Goal: Task Accomplishment & Management: Use online tool/utility

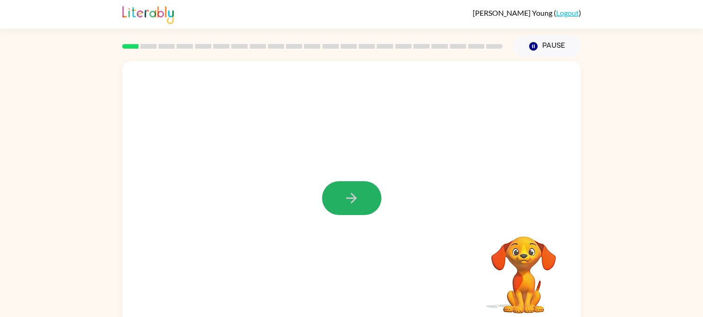
click at [333, 192] on button "button" at bounding box center [351, 198] width 59 height 34
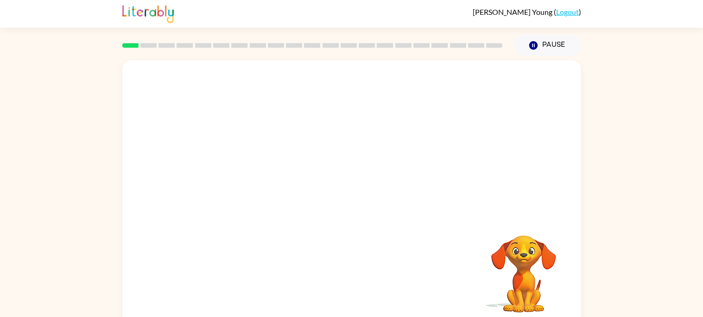
scroll to position [0, 0]
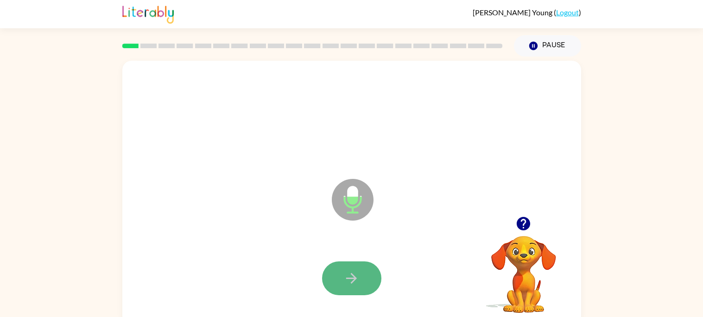
click at [361, 266] on button "button" at bounding box center [351, 278] width 59 height 34
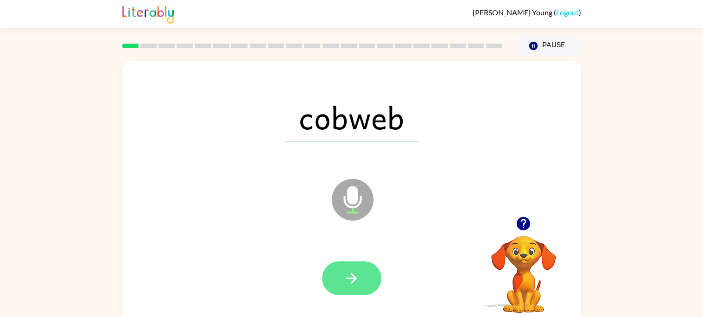
click at [327, 276] on button "button" at bounding box center [351, 278] width 59 height 34
click at [370, 275] on button "button" at bounding box center [351, 278] width 59 height 34
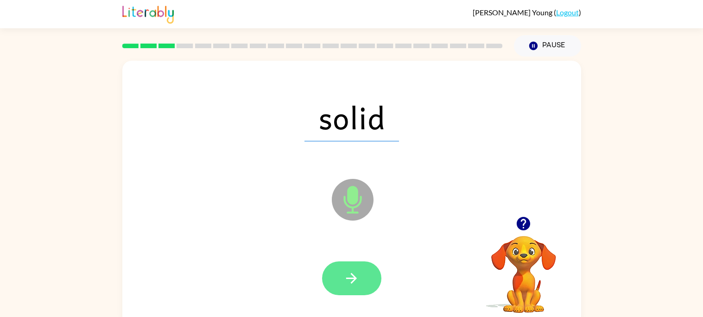
click at [351, 276] on icon "button" at bounding box center [351, 278] width 16 height 16
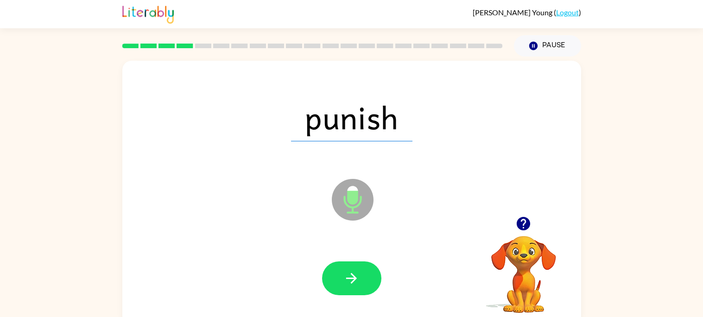
click at [351, 276] on icon "button" at bounding box center [351, 278] width 16 height 16
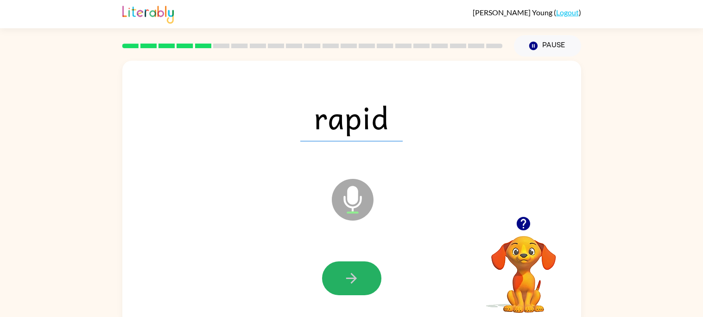
click at [351, 276] on icon "button" at bounding box center [351, 278] width 16 height 16
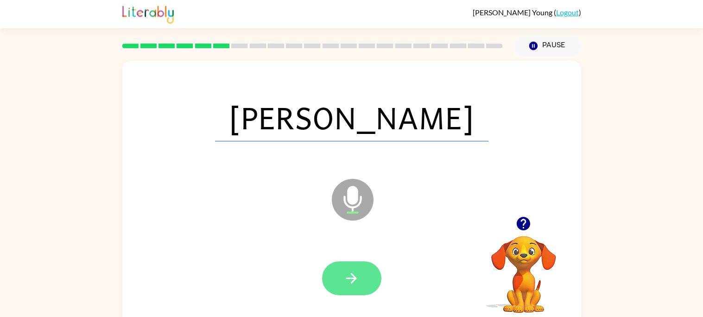
click at [347, 283] on icon "button" at bounding box center [351, 278] width 16 height 16
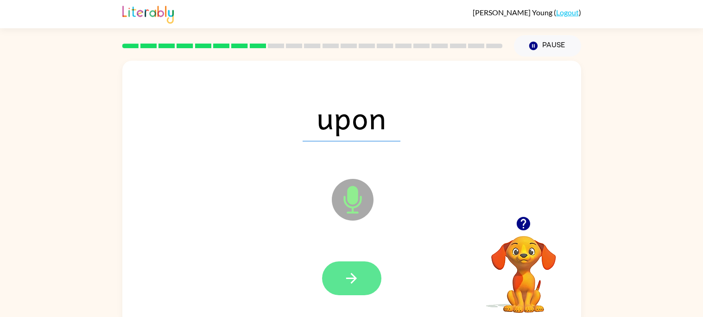
click at [355, 270] on icon "button" at bounding box center [351, 278] width 16 height 16
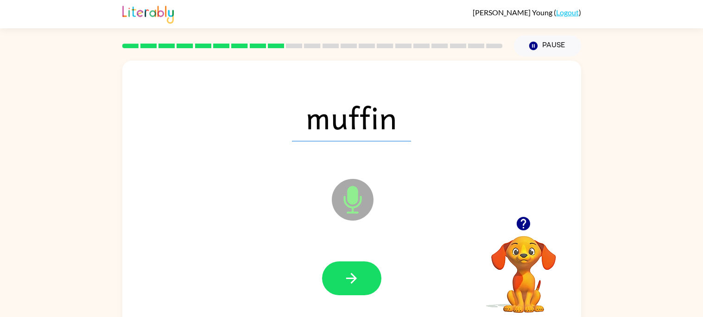
click at [355, 270] on icon "button" at bounding box center [351, 278] width 16 height 16
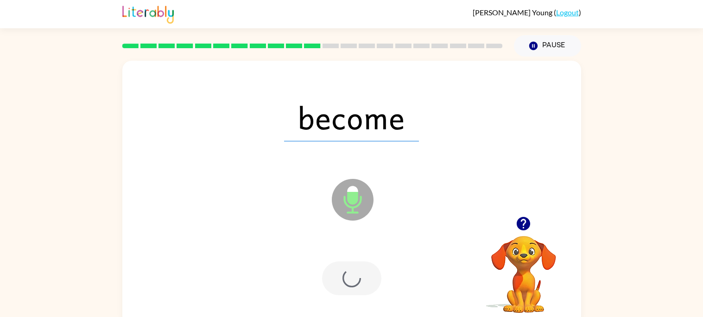
click at [355, 270] on div at bounding box center [351, 278] width 59 height 34
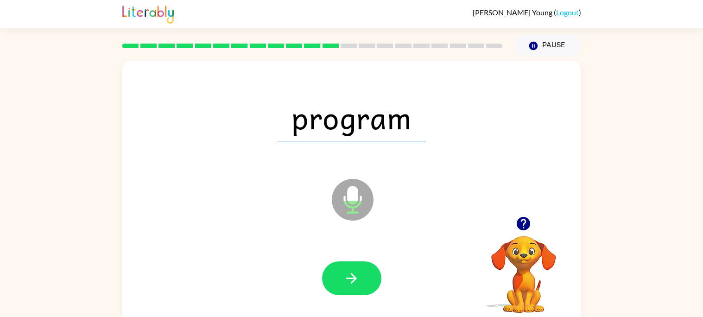
click at [0, 273] on div "program Microphone The Microphone is here when it is your turn to talk Your bro…" at bounding box center [351, 191] width 703 height 269
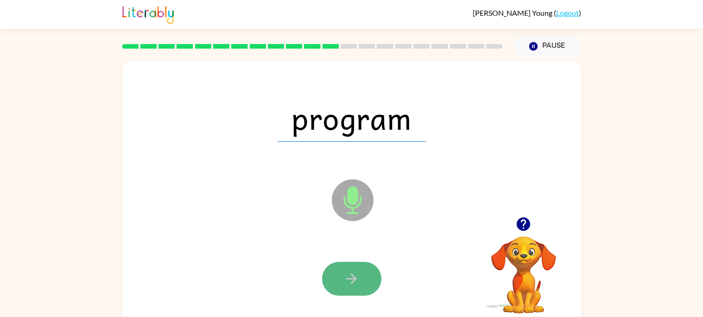
click at [360, 288] on button "button" at bounding box center [351, 279] width 59 height 34
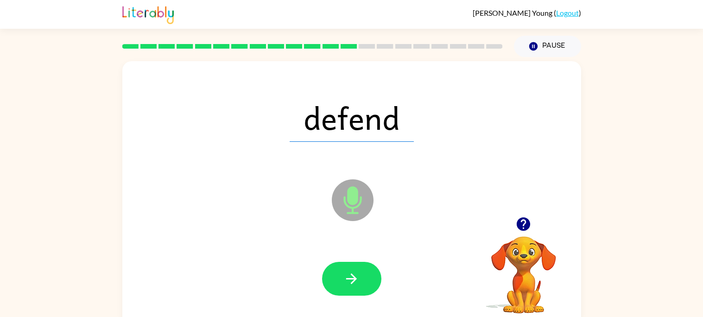
click at [360, 288] on button "button" at bounding box center [351, 279] width 59 height 34
click at [355, 284] on icon "button" at bounding box center [351, 279] width 16 height 16
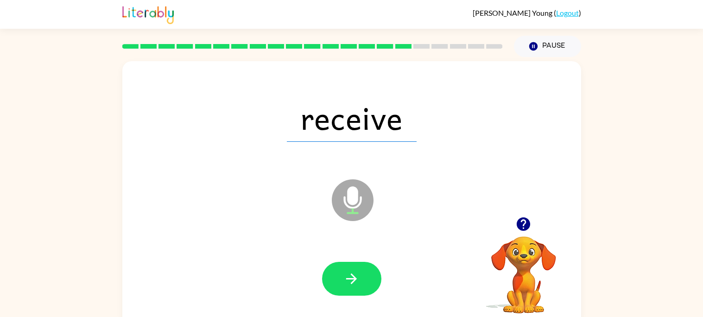
click at [355, 284] on icon "button" at bounding box center [351, 279] width 16 height 16
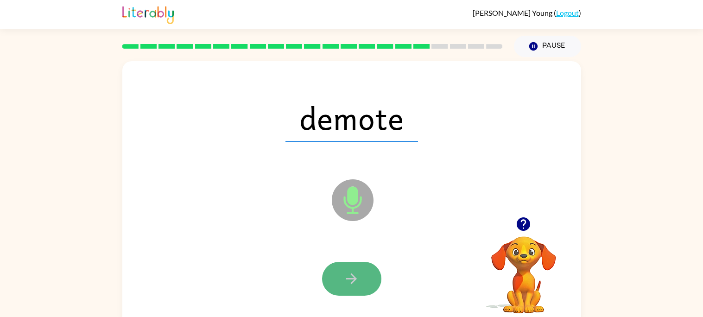
click at [356, 290] on button "button" at bounding box center [351, 279] width 59 height 34
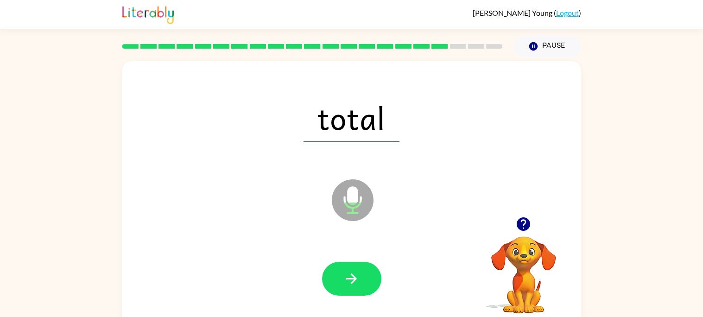
click at [356, 290] on button "button" at bounding box center [351, 279] width 59 height 34
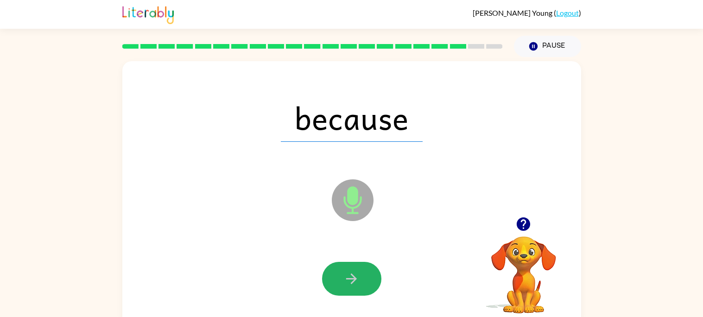
click at [356, 290] on button "button" at bounding box center [351, 279] width 59 height 34
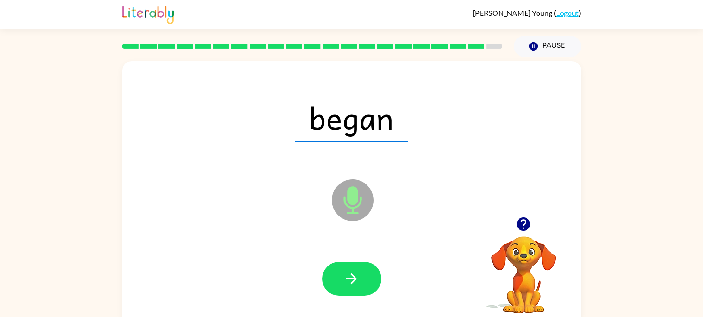
click at [356, 290] on button "button" at bounding box center [351, 279] width 59 height 34
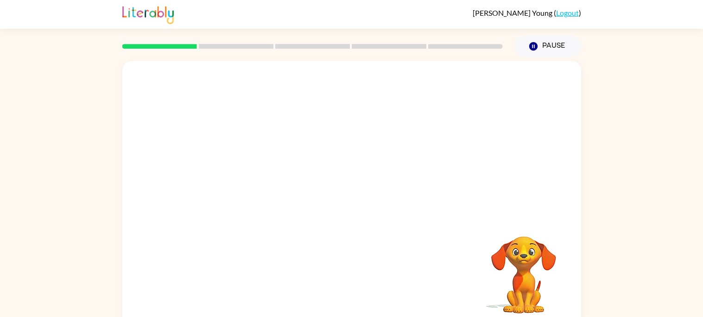
click at [228, 283] on div "Your browser must support playing .mp4 files to use Literably. Please try using…" at bounding box center [351, 193] width 459 height 265
click at [348, 210] on button "button" at bounding box center [351, 198] width 59 height 34
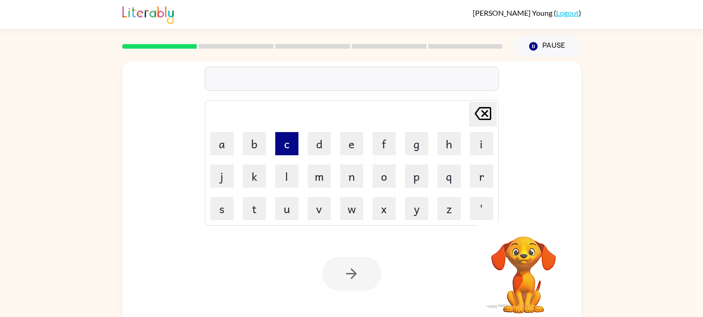
click at [279, 145] on button "c" at bounding box center [286, 143] width 23 height 23
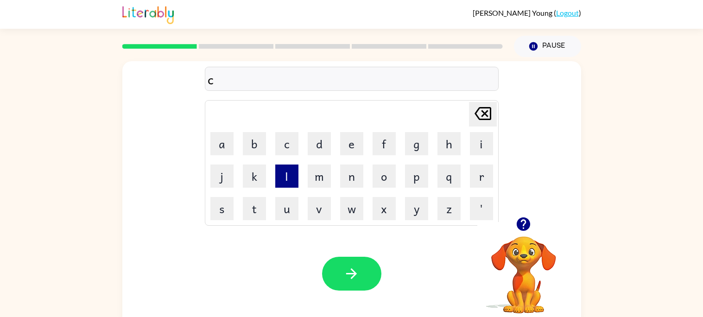
click at [287, 178] on button "l" at bounding box center [286, 176] width 23 height 23
click at [482, 116] on icon "Delete Delete last character input" at bounding box center [483, 113] width 22 height 22
click at [375, 177] on button "o" at bounding box center [384, 176] width 23 height 23
click at [418, 178] on button "p" at bounding box center [416, 176] width 23 height 23
click at [288, 180] on button "l" at bounding box center [286, 176] width 23 height 23
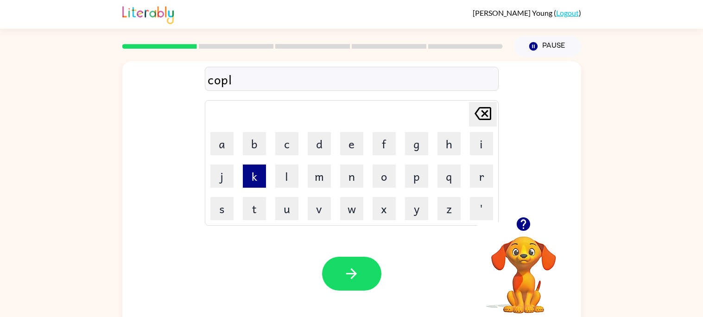
click at [260, 179] on button "k" at bounding box center [254, 176] width 23 height 23
click at [226, 210] on button "s" at bounding box center [221, 208] width 23 height 23
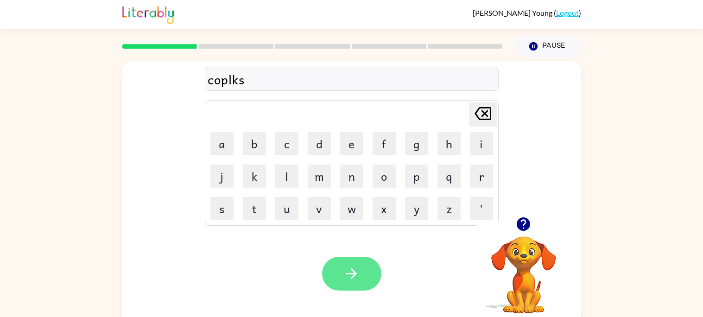
click at [357, 265] on button "button" at bounding box center [351, 274] width 59 height 34
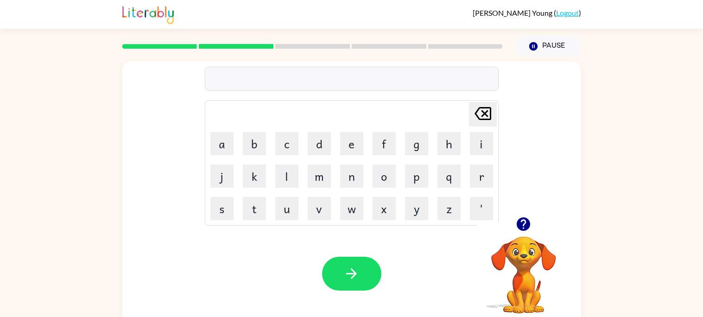
scroll to position [8, 0]
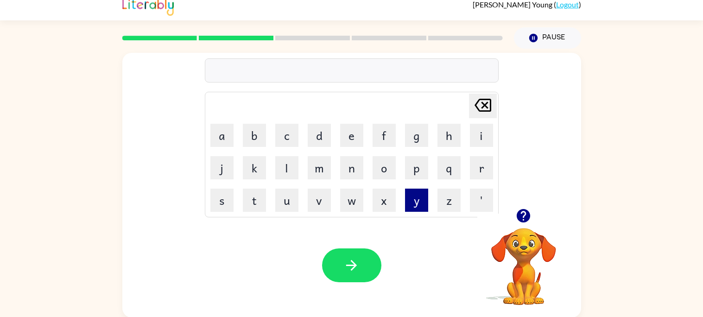
click at [3, 273] on div "Delete Delete last character input a b c d e f g h i j k l m n o p q r s t u v …" at bounding box center [351, 183] width 703 height 269
click at [260, 203] on button "t" at bounding box center [254, 200] width 23 height 23
type button "t"
click at [344, 136] on button "e" at bounding box center [351, 135] width 23 height 23
click at [225, 202] on button "s" at bounding box center [221, 200] width 23 height 23
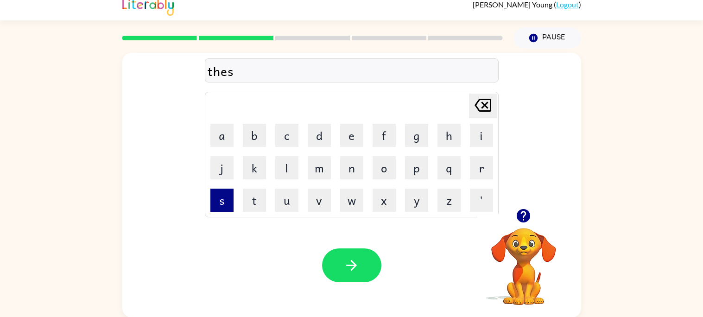
click at [226, 202] on button "s" at bounding box center [221, 200] width 23 height 23
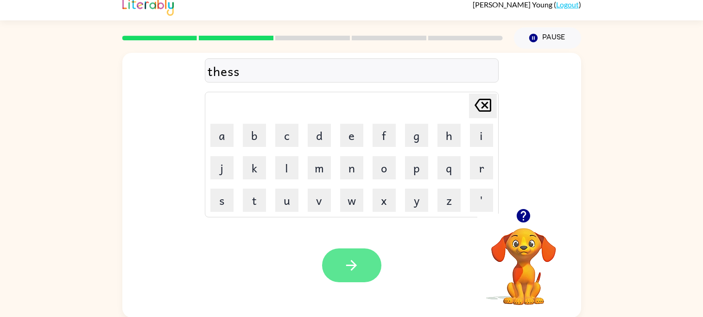
click at [349, 260] on icon "button" at bounding box center [351, 265] width 16 height 16
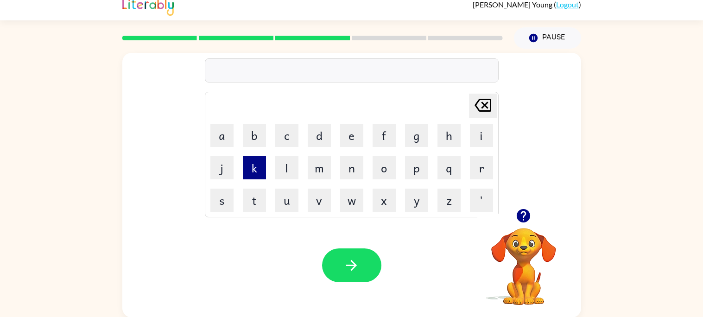
click at [264, 174] on button "k" at bounding box center [254, 167] width 23 height 23
click at [290, 196] on button "u" at bounding box center [286, 200] width 23 height 23
click at [413, 172] on button "p" at bounding box center [416, 167] width 23 height 23
click at [353, 145] on button "e" at bounding box center [351, 135] width 23 height 23
type button "e"
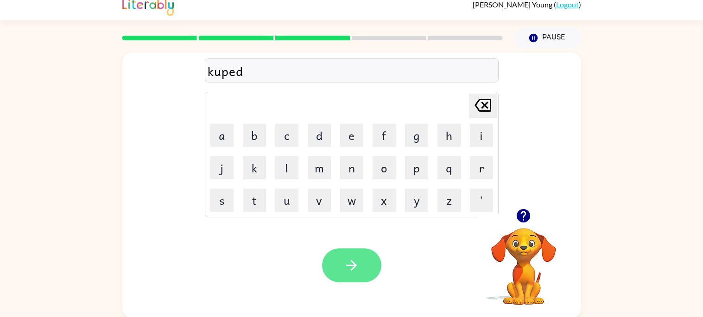
click at [355, 273] on icon "button" at bounding box center [351, 265] width 16 height 16
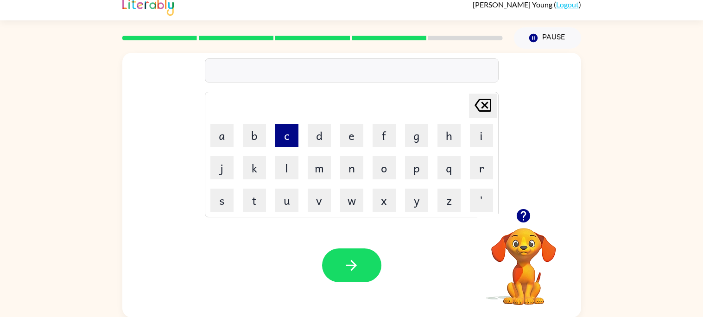
click at [292, 137] on button "c" at bounding box center [286, 135] width 23 height 23
type button "c"
click at [482, 95] on icon "Delete Delete last character input" at bounding box center [483, 105] width 22 height 22
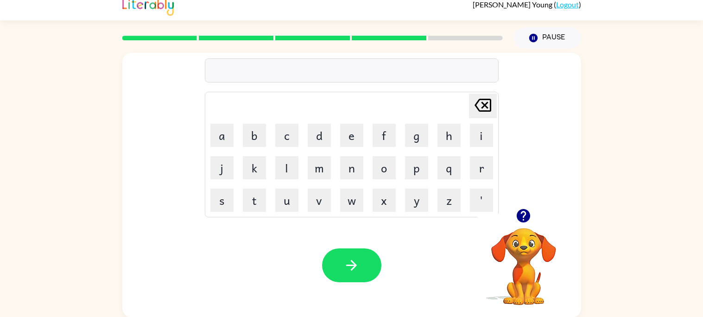
click at [482, 95] on icon "Delete Delete last character input" at bounding box center [483, 105] width 22 height 22
type button "delete"
click at [481, 107] on icon at bounding box center [483, 105] width 17 height 13
click at [487, 105] on icon "Delete Delete last character input" at bounding box center [483, 105] width 22 height 22
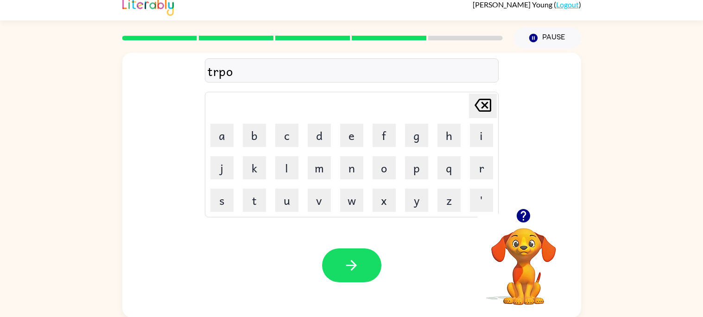
click at [487, 105] on icon "Delete Delete last character input" at bounding box center [483, 105] width 22 height 22
click at [487, 106] on icon "Delete Delete last character input" at bounding box center [483, 105] width 22 height 22
click at [367, 265] on button "button" at bounding box center [351, 265] width 59 height 34
